Goal: Check status: Check status

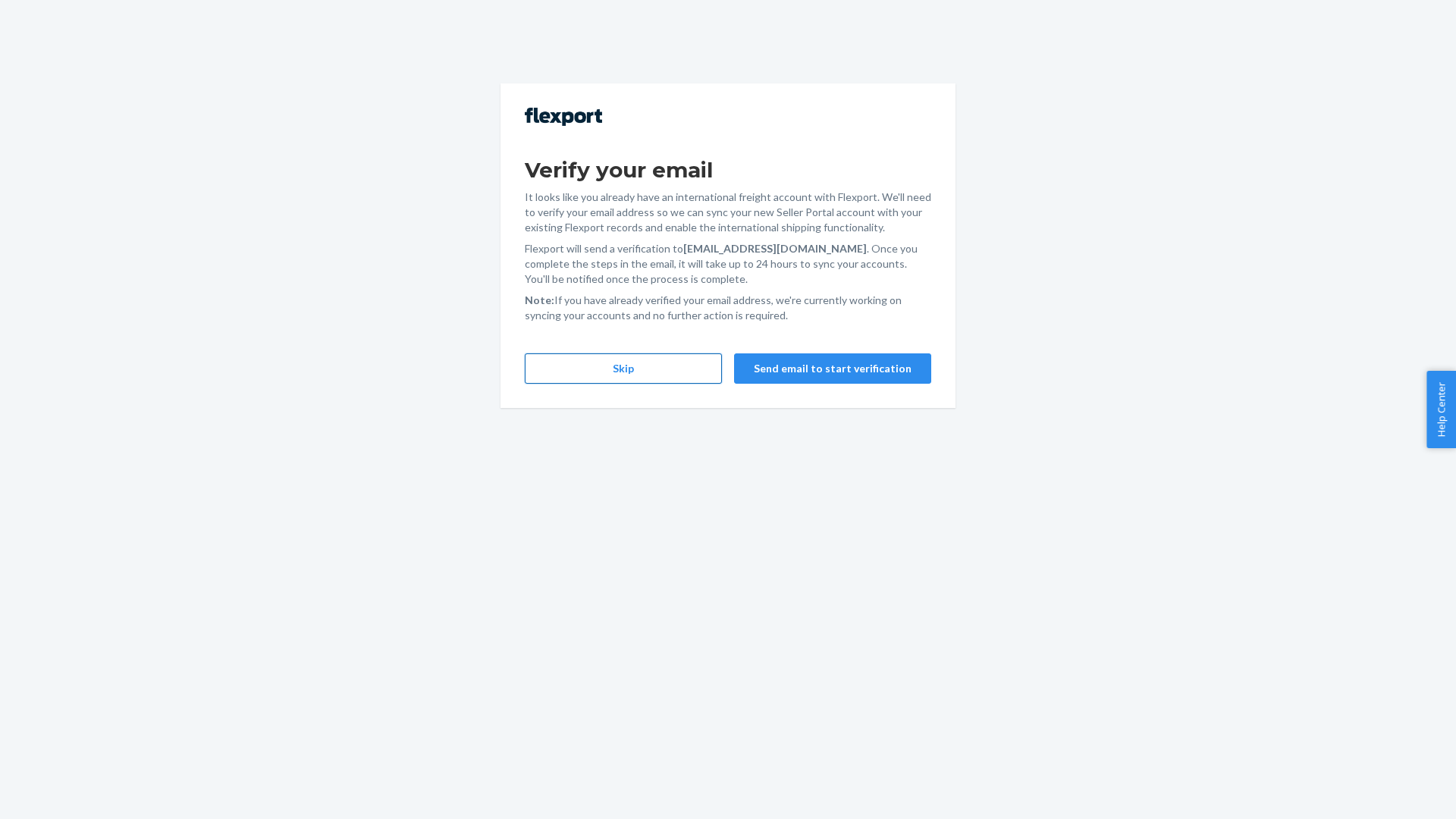
click at [644, 365] on button "Skip" at bounding box center [623, 368] width 197 height 31
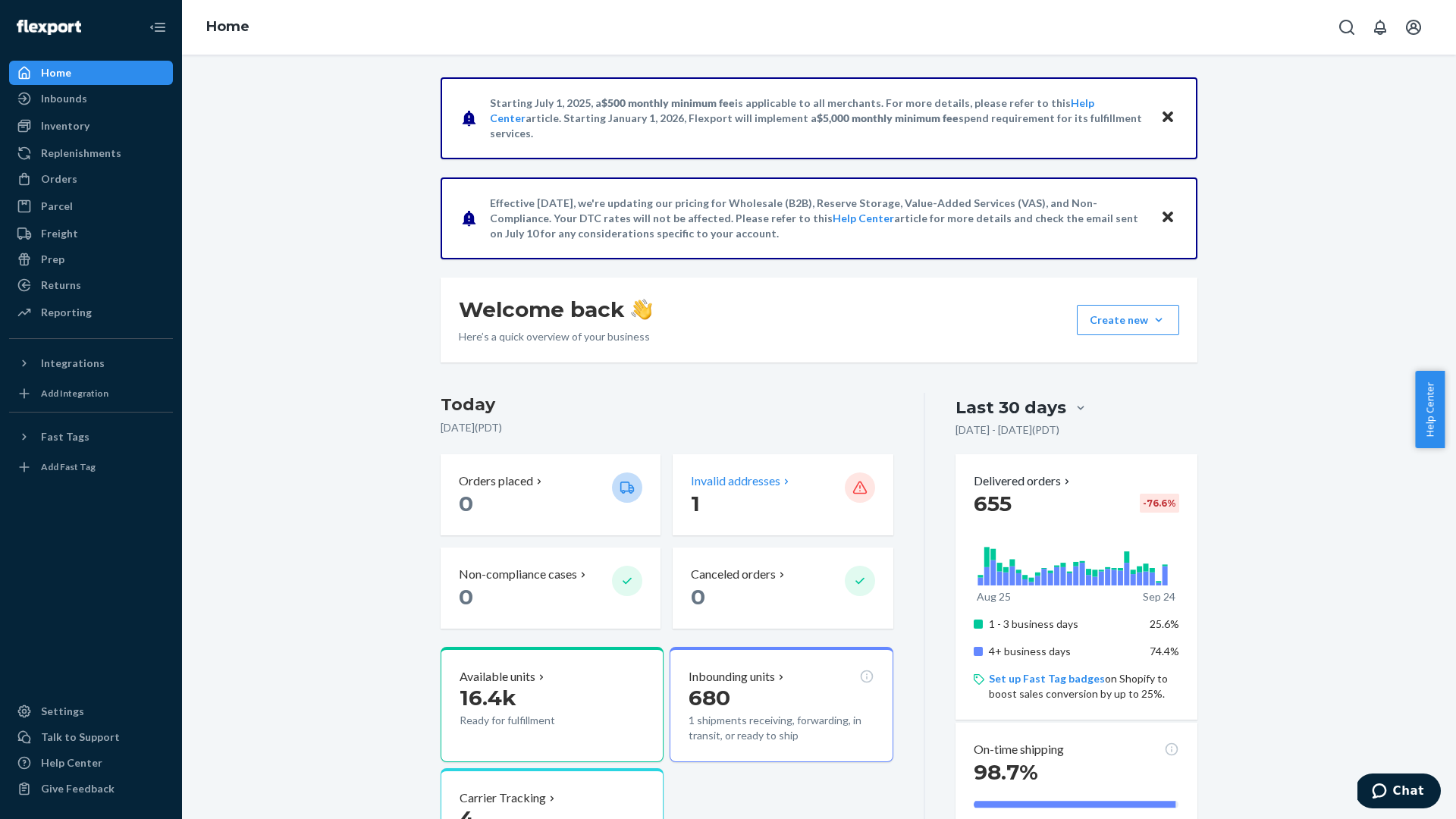
click at [766, 486] on p "Invalid addresses" at bounding box center [736, 481] width 90 height 17
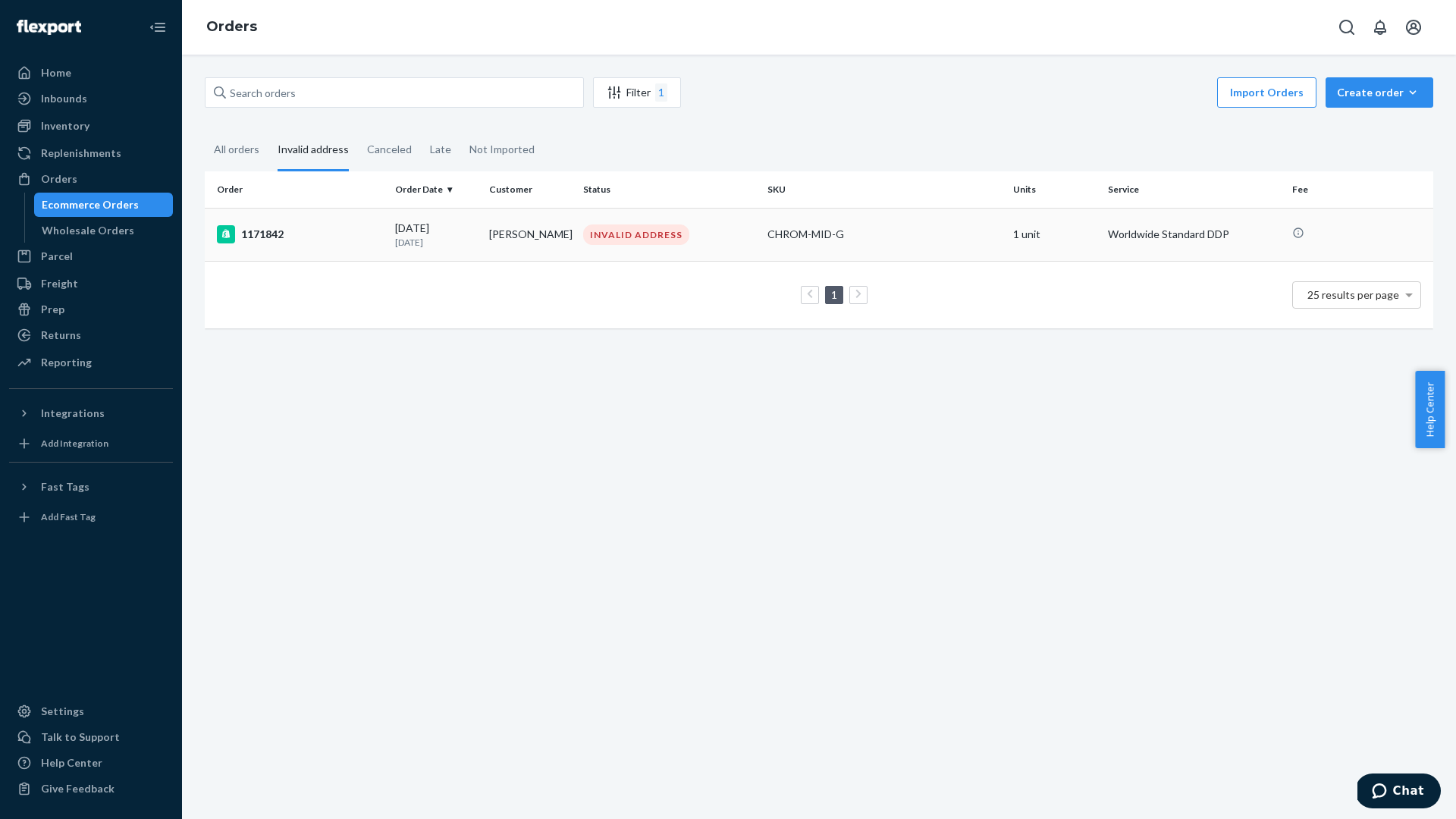
click at [351, 232] on div "1171842" at bounding box center [300, 233] width 166 height 18
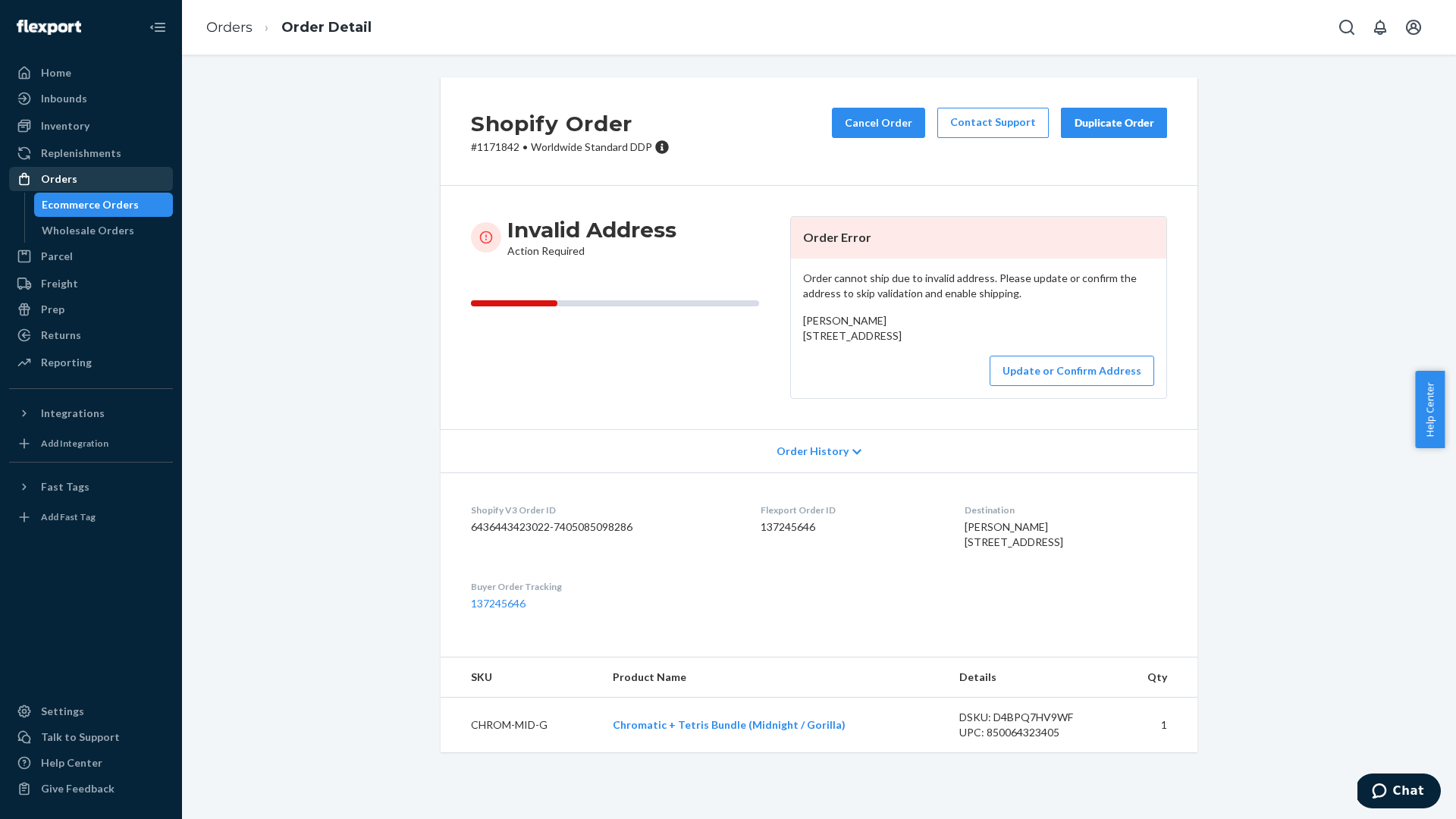
click at [125, 169] on div "Orders" at bounding box center [91, 179] width 161 height 21
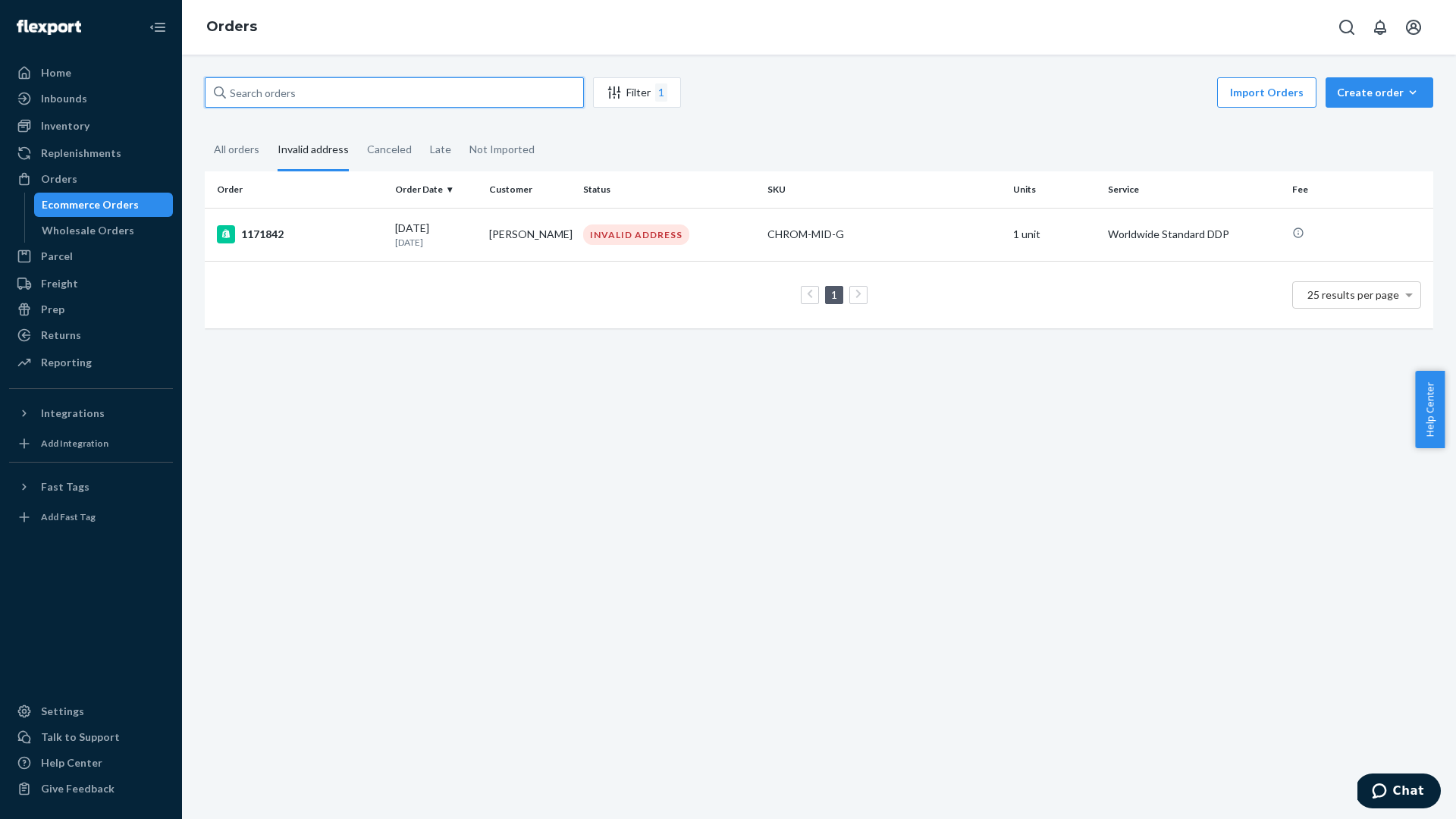
click at [354, 92] on input "text" at bounding box center [394, 93] width 379 height 31
paste input "1172592"
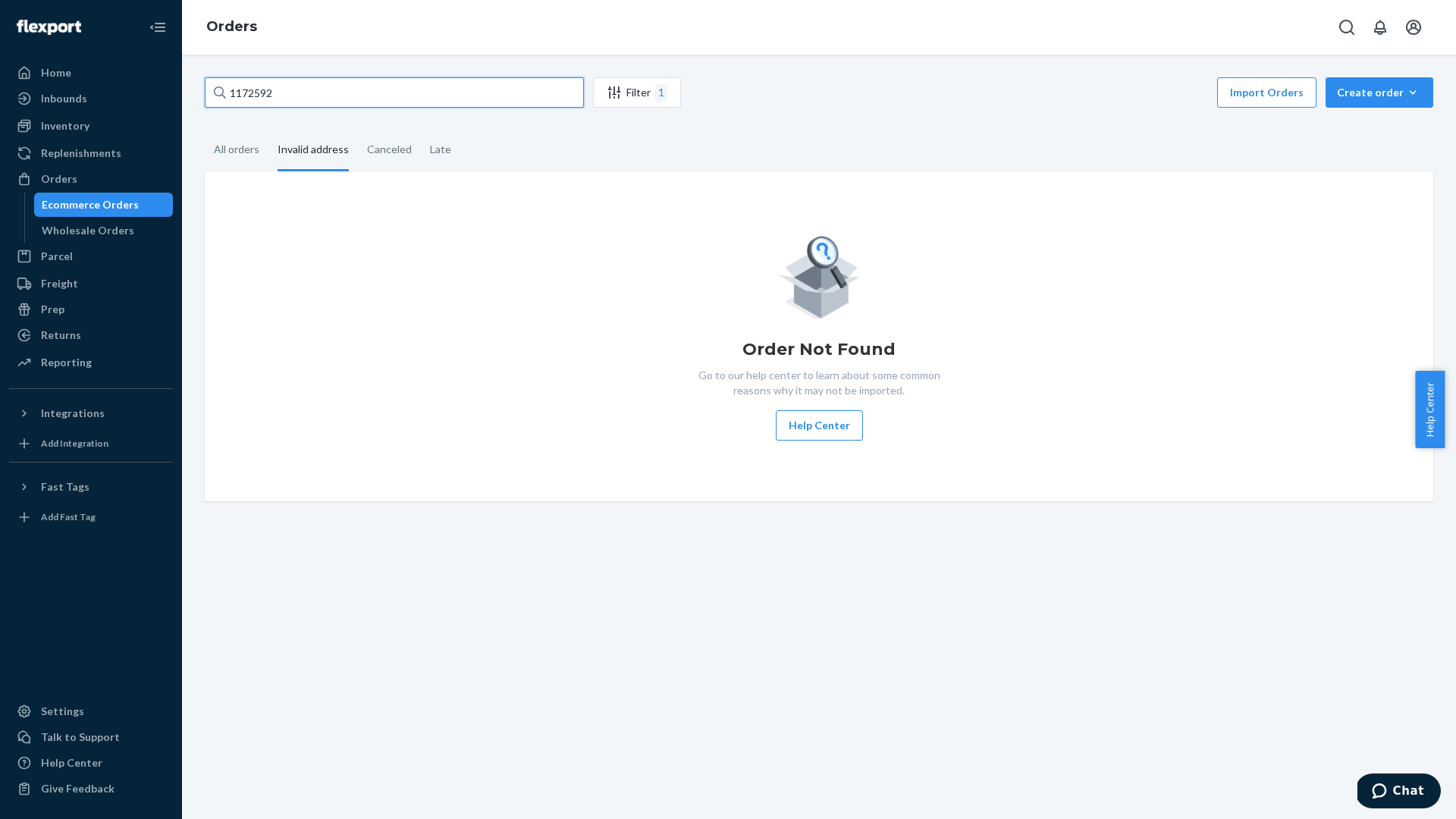
type input "1172592"
